Goal: Check status: Check status

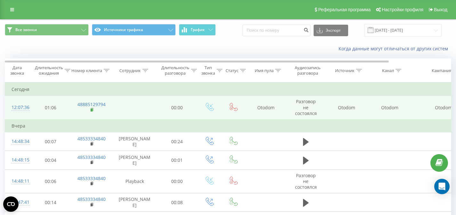
click at [91, 111] on rect at bounding box center [91, 109] width 2 height 3
